Goal: Navigation & Orientation: Find specific page/section

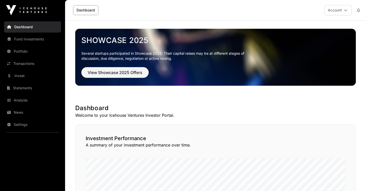
click at [26, 53] on link "Portfolio" at bounding box center [32, 51] width 57 height 11
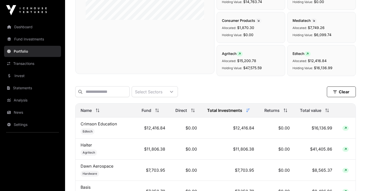
scroll to position [142, 0]
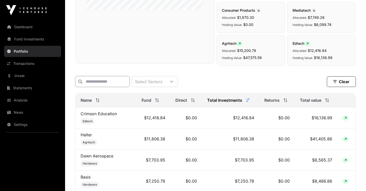
click at [90, 80] on input "text" at bounding box center [102, 81] width 54 height 11
paste input "********"
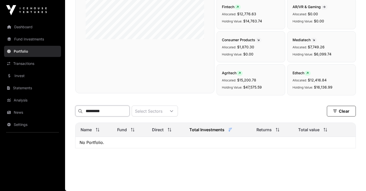
scroll to position [114, 0]
type input "********"
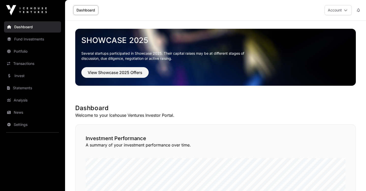
click at [29, 30] on link "Dashboard" at bounding box center [32, 26] width 57 height 11
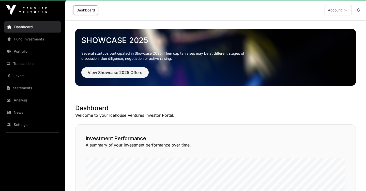
click at [28, 28] on link "Dashboard" at bounding box center [32, 26] width 57 height 11
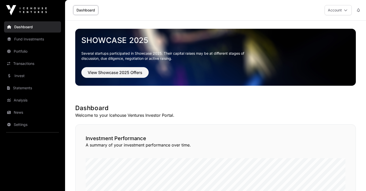
click at [26, 26] on link "Dashboard" at bounding box center [32, 26] width 57 height 11
click at [26, 39] on link "Fund Investments" at bounding box center [32, 39] width 57 height 11
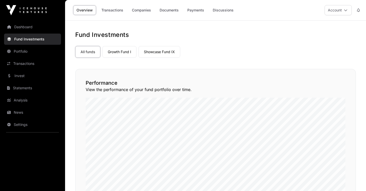
click at [126, 51] on link "Growth Fund I" at bounding box center [119, 52] width 34 height 12
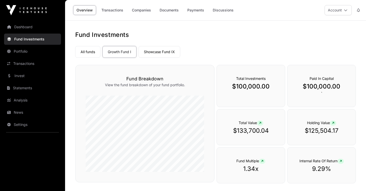
click at [151, 51] on link "Showcase Fund IX" at bounding box center [159, 52] width 42 height 12
click at [345, 8] on button "Account" at bounding box center [337, 10] width 27 height 10
